Goal: Information Seeking & Learning: Learn about a topic

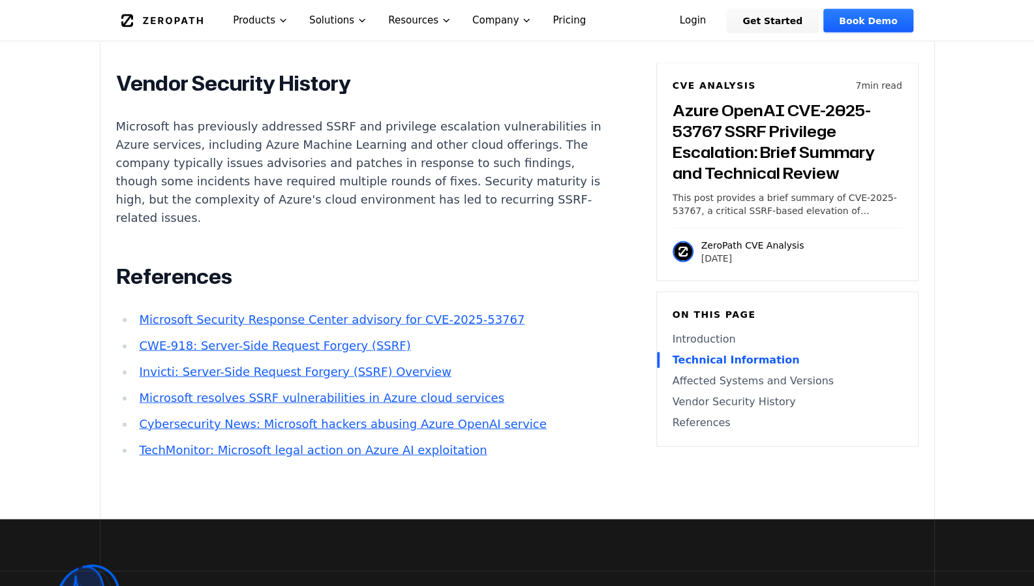
scroll to position [1631, 0]
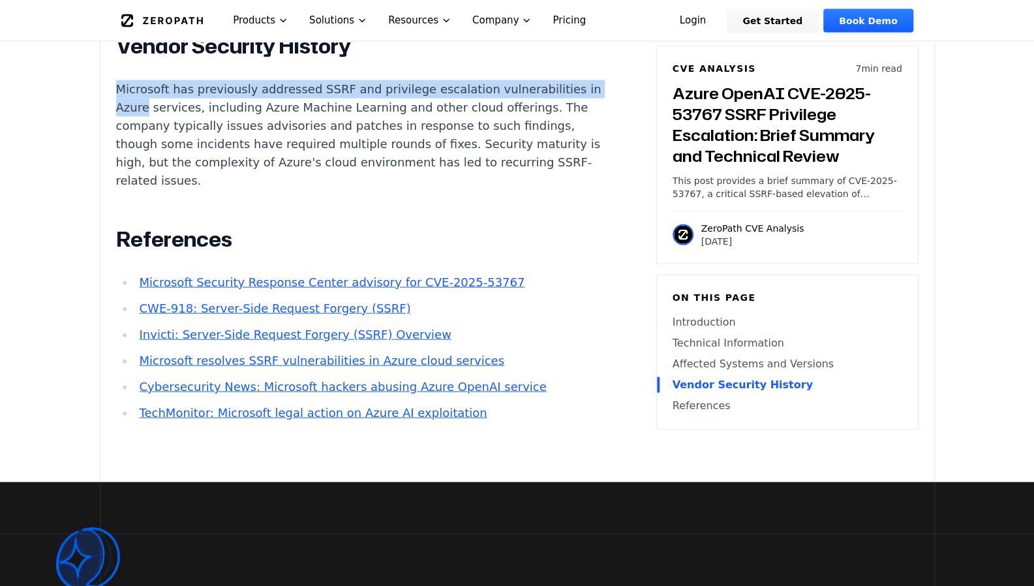
drag, startPoint x: 115, startPoint y: 103, endPoint x: 160, endPoint y: 122, distance: 49.4
click at [160, 122] on p "Microsoft has previously addressed SSRF and privilege escalation vulnerabilitie…" at bounding box center [358, 135] width 485 height 110
click at [159, 109] on p "Microsoft has previously addressed SSRF and privilege escalation vulnerabilitie…" at bounding box center [358, 135] width 485 height 110
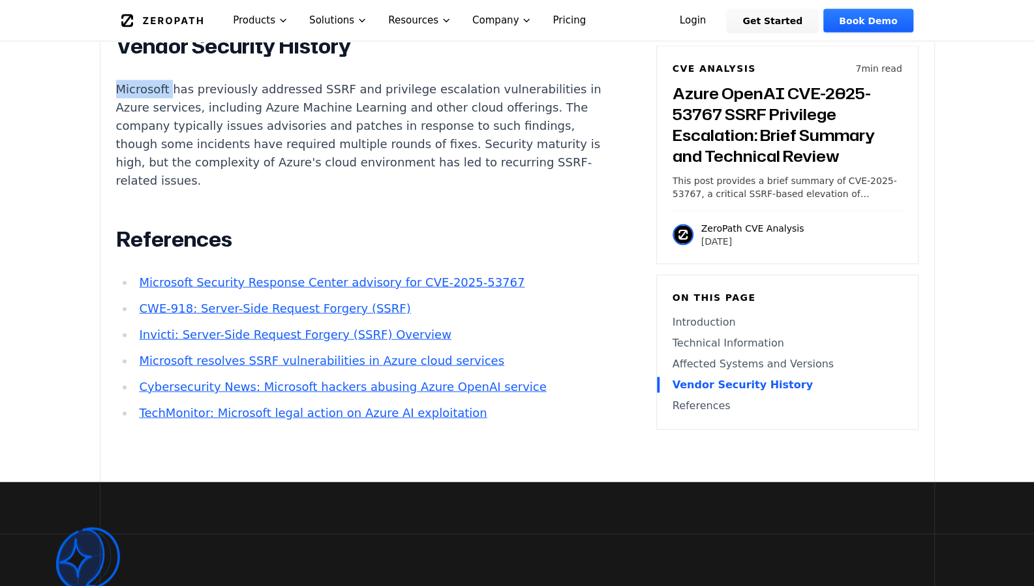
click at [159, 109] on p "Microsoft has previously addressed SSRF and privilege escalation vulnerabilitie…" at bounding box center [358, 135] width 485 height 110
click at [166, 147] on p "Microsoft has previously addressed SSRF and privilege escalation vulnerabilitie…" at bounding box center [358, 135] width 485 height 110
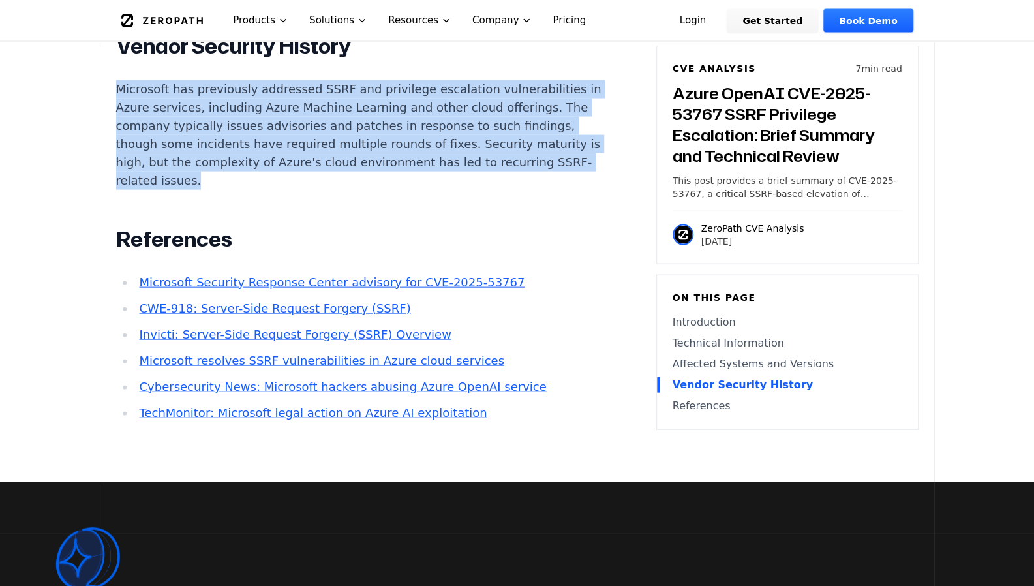
drag, startPoint x: 115, startPoint y: 102, endPoint x: 535, endPoint y: 200, distance: 430.5
click at [535, 190] on p "Microsoft has previously addressed SSRF and privilege escalation vulnerabilitie…" at bounding box center [358, 135] width 485 height 110
copy p "Microsoft has previously addressed SSRF and privilege escalation vulnerabilitie…"
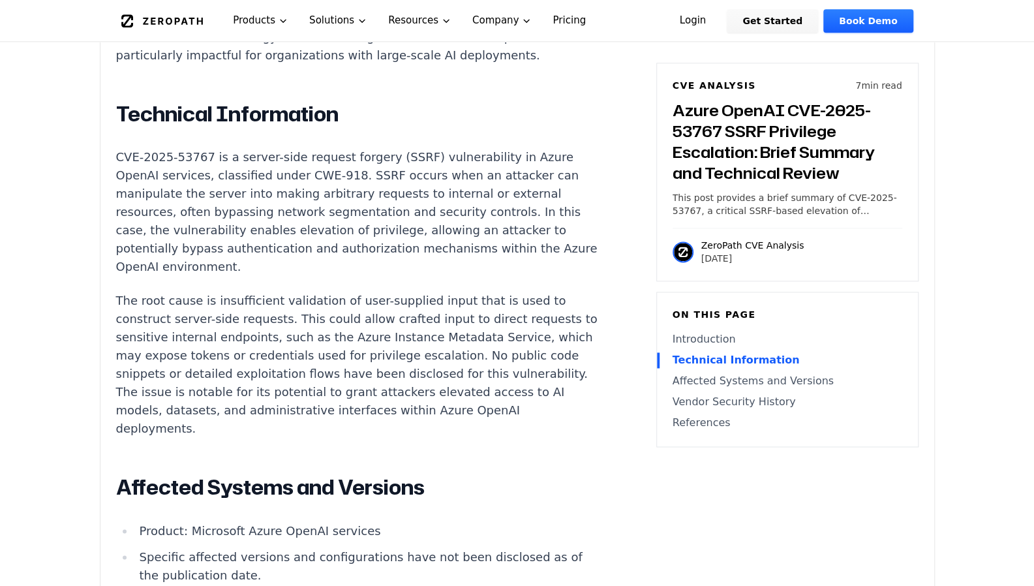
scroll to position [848, 0]
